Goal: Information Seeking & Learning: Learn about a topic

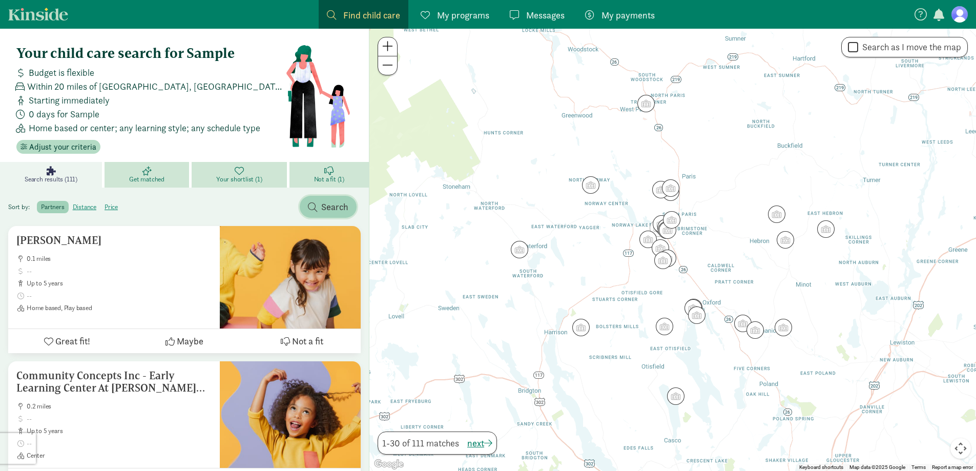
click at [315, 208] on span "button" at bounding box center [312, 206] width 9 height 9
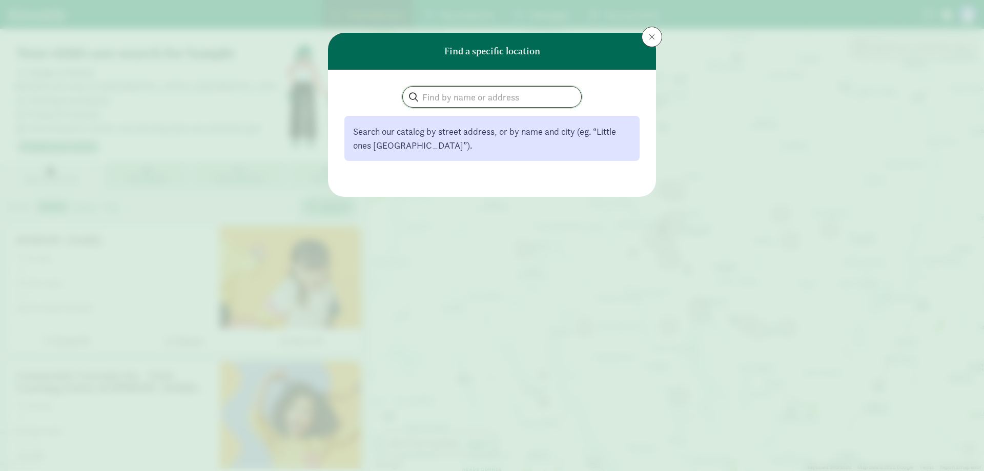
click at [447, 91] on input "search" at bounding box center [492, 97] width 178 height 21
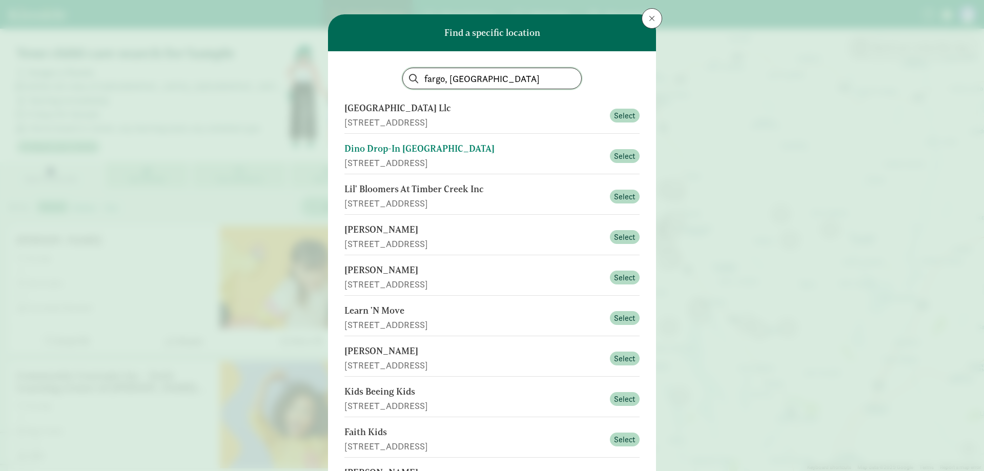
scroll to position [11, 0]
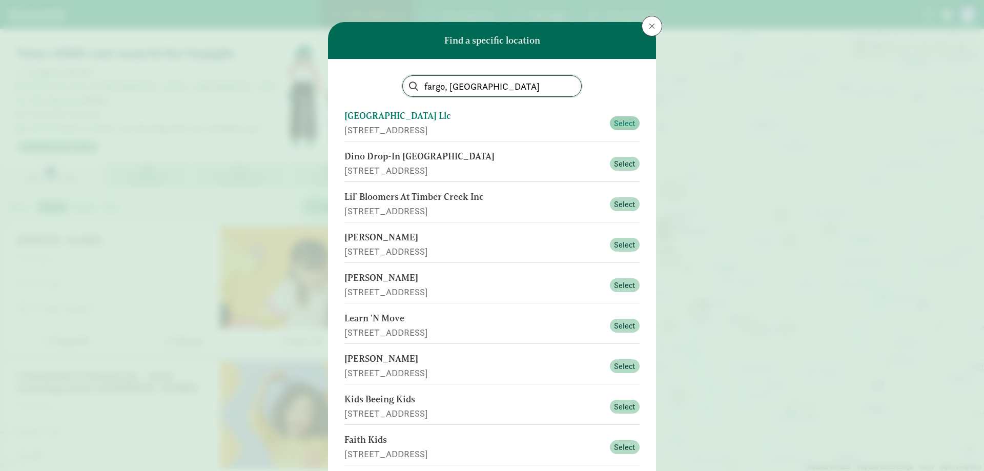
type input "fargo, nd"
click at [634, 122] on button "Select" at bounding box center [625, 123] width 30 height 14
